Goal: Find specific page/section: Find specific page/section

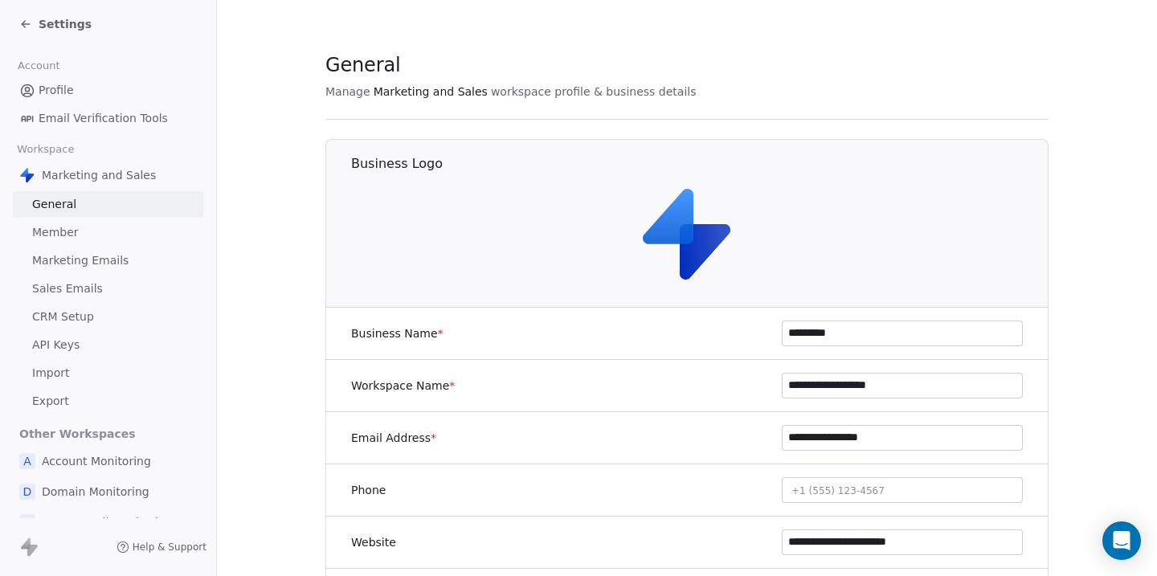
click at [47, 27] on span "Settings" at bounding box center [65, 24] width 53 height 16
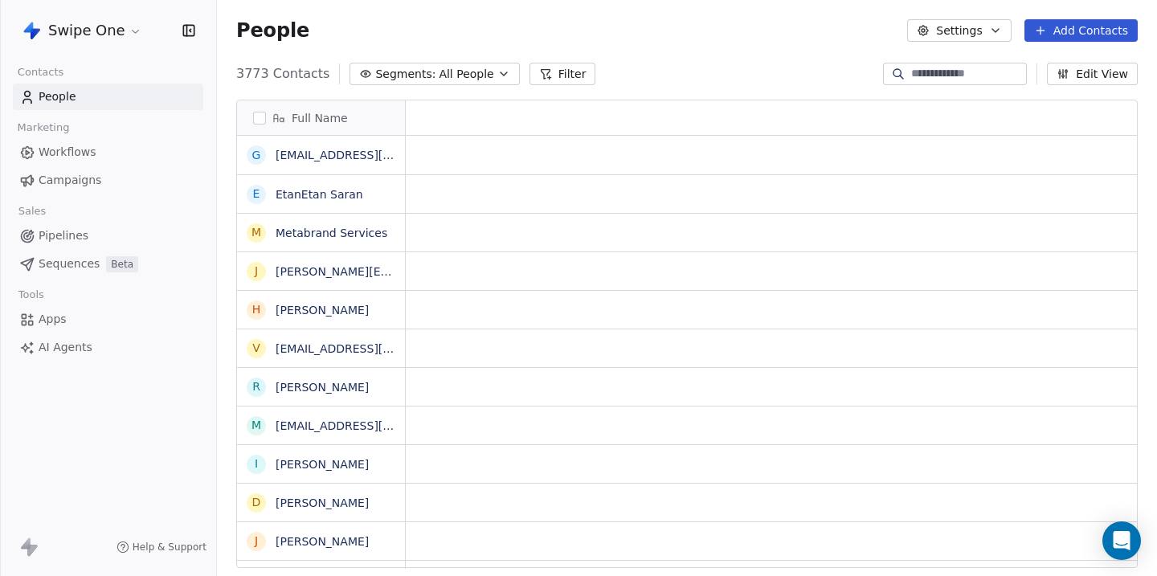
scroll to position [507, 940]
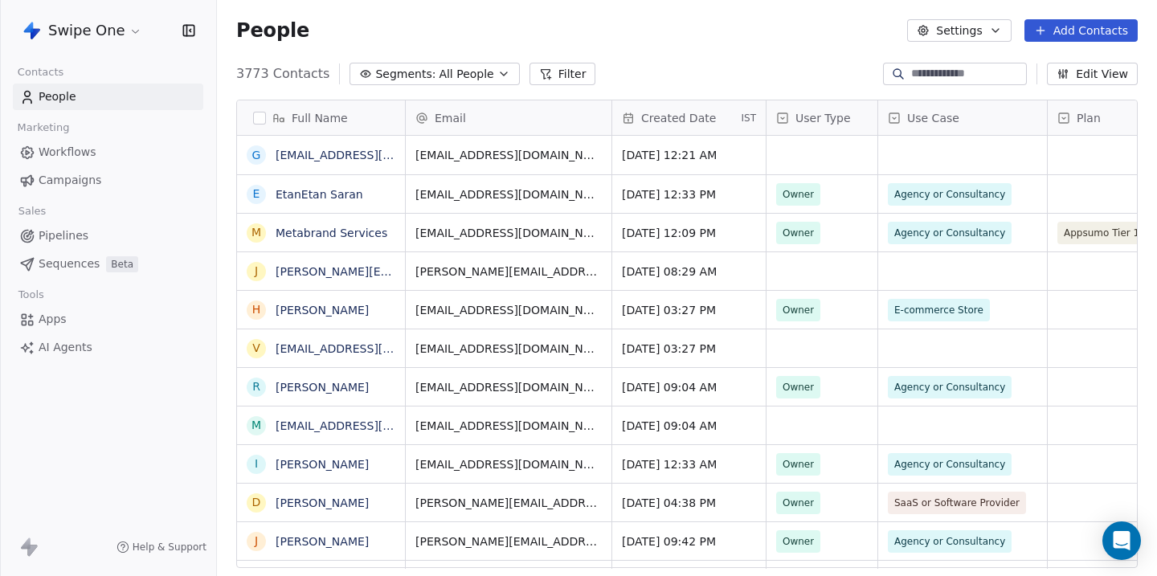
click at [65, 160] on span "Workflows" at bounding box center [68, 152] width 58 height 17
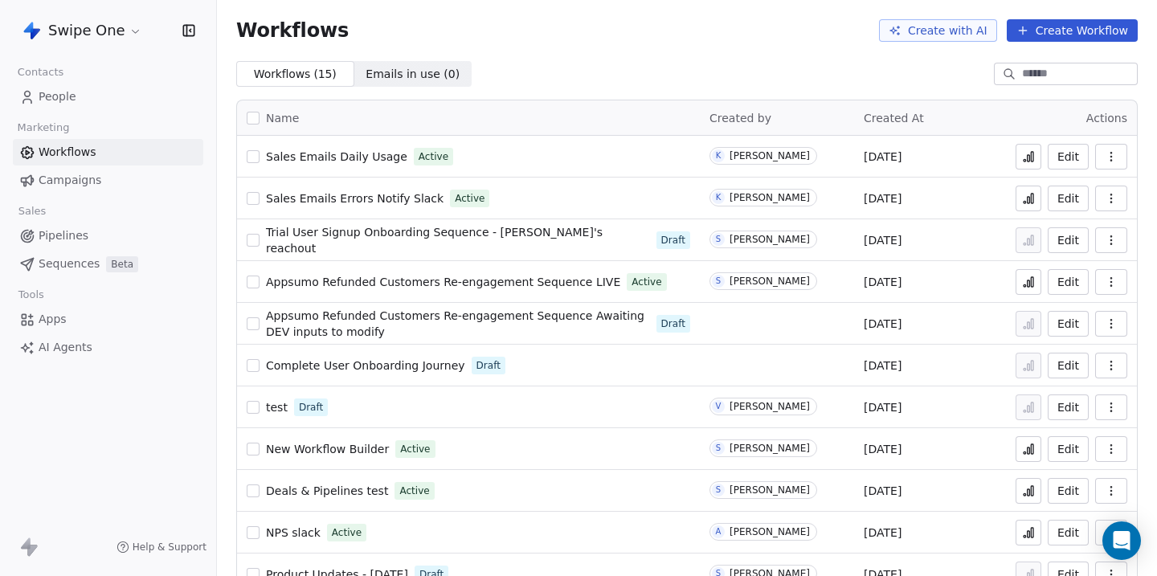
click at [63, 36] on html "Swipe One Contacts People Marketing Workflows Campaigns Sales Pipelines Sequenc…" at bounding box center [578, 288] width 1157 height 576
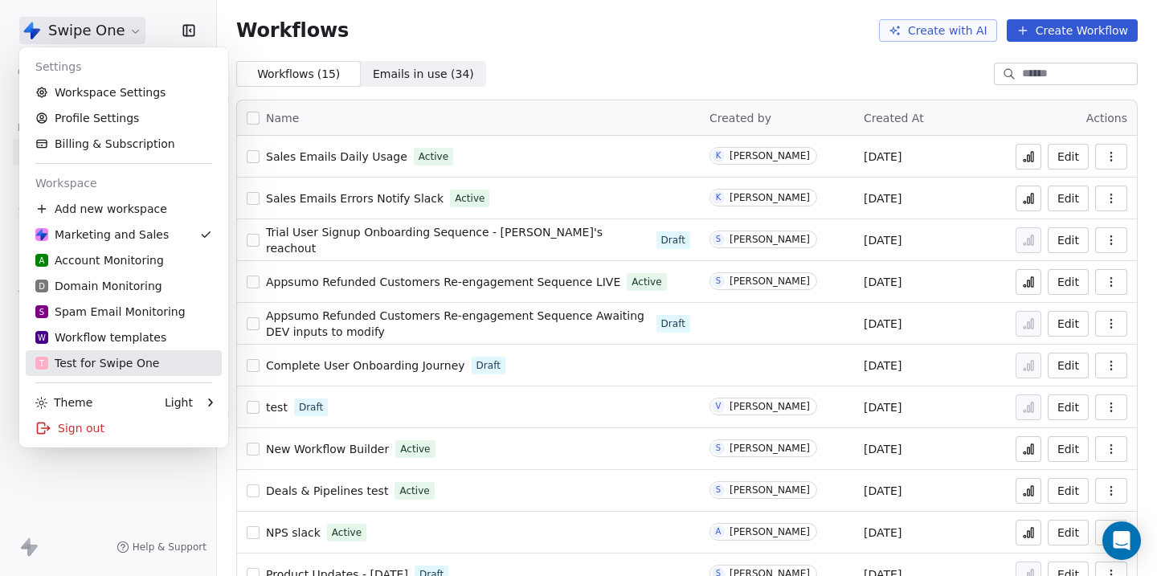
click at [116, 360] on div "T Test for Swipe One" at bounding box center [97, 363] width 124 height 16
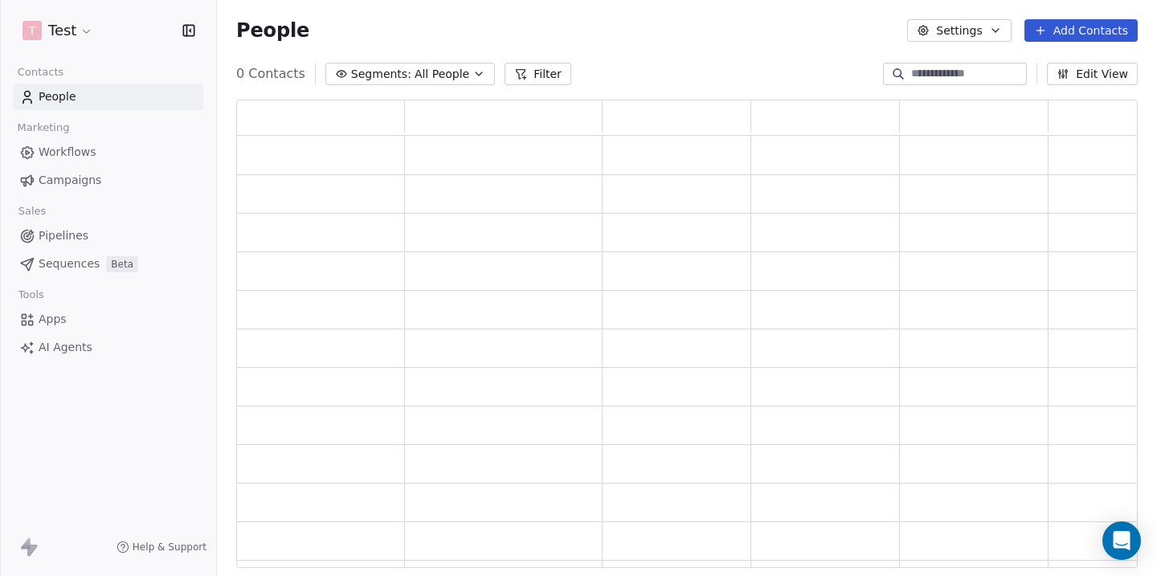
scroll to position [468, 902]
click at [67, 150] on span "Workflows" at bounding box center [68, 152] width 58 height 17
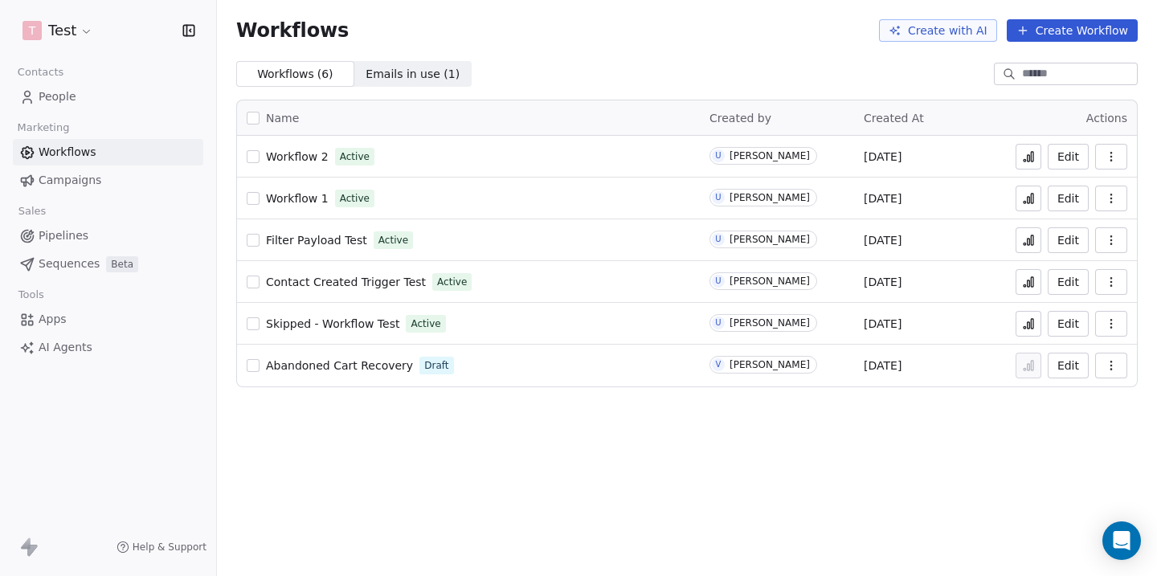
click at [319, 358] on link "Abandoned Cart Recovery" at bounding box center [339, 366] width 147 height 16
